Goal: Understand process/instructions: Learn how to perform a task or action

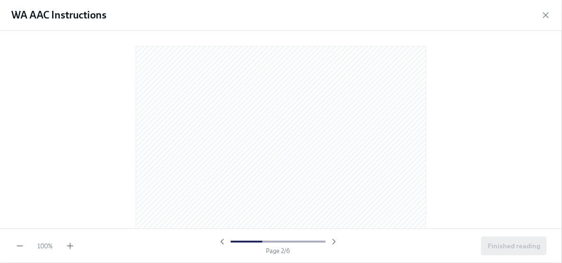
scroll to position [569, 0]
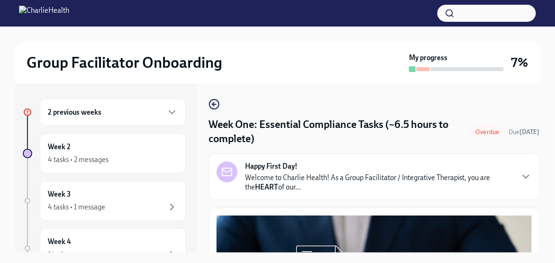
click at [347, 20] on div at bounding box center [277, 13] width 555 height 27
